Goal: Navigation & Orientation: Find specific page/section

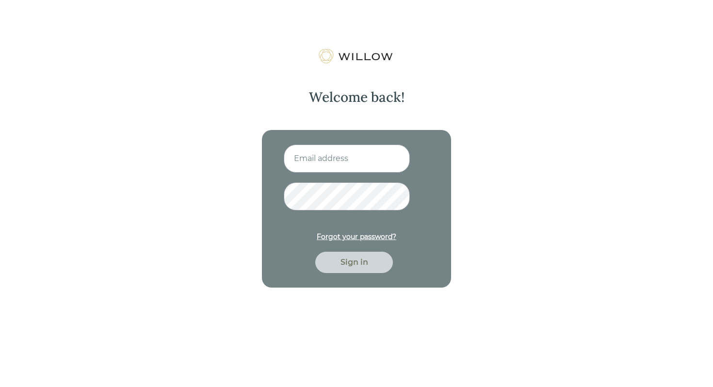
click at [331, 158] on input at bounding box center [347, 159] width 126 height 28
click at [354, 161] on input at bounding box center [347, 159] width 126 height 28
type input "[EMAIL_ADDRESS][DOMAIN_NAME]"
click at [365, 265] on div "Sign in" at bounding box center [353, 263] width 55 height 12
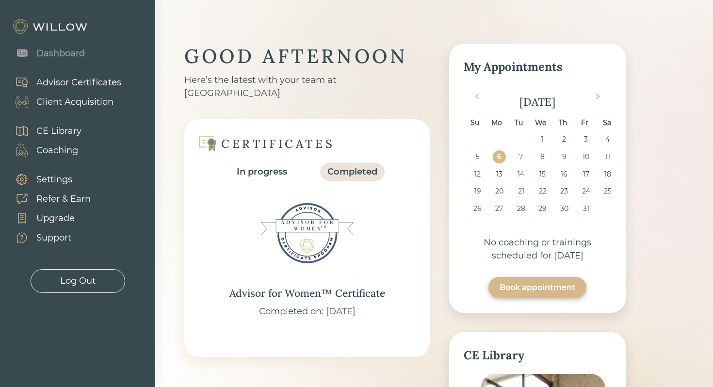
click at [84, 98] on div "Client Acquisition" at bounding box center [74, 102] width 77 height 13
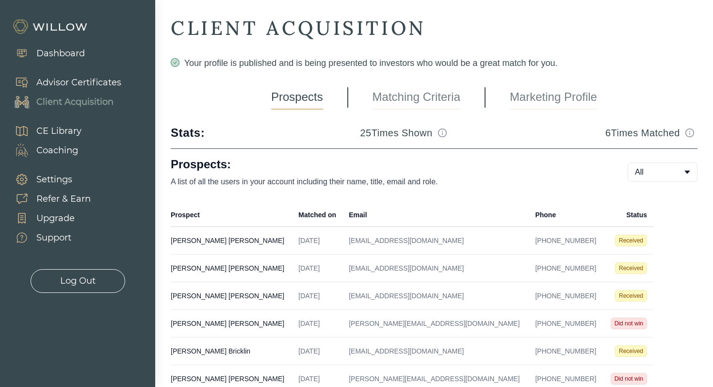
scroll to position [25, 0]
